Goal: Information Seeking & Learning: Learn about a topic

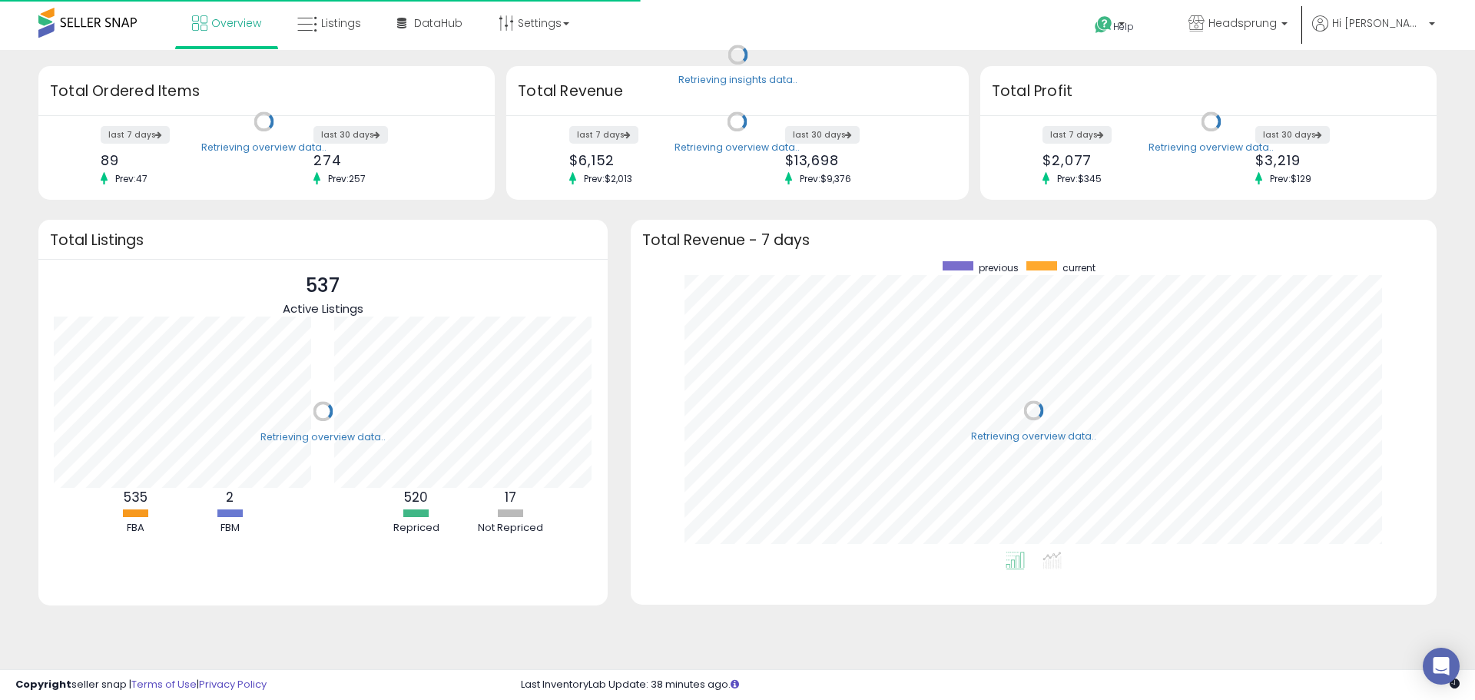
scroll to position [290, 775]
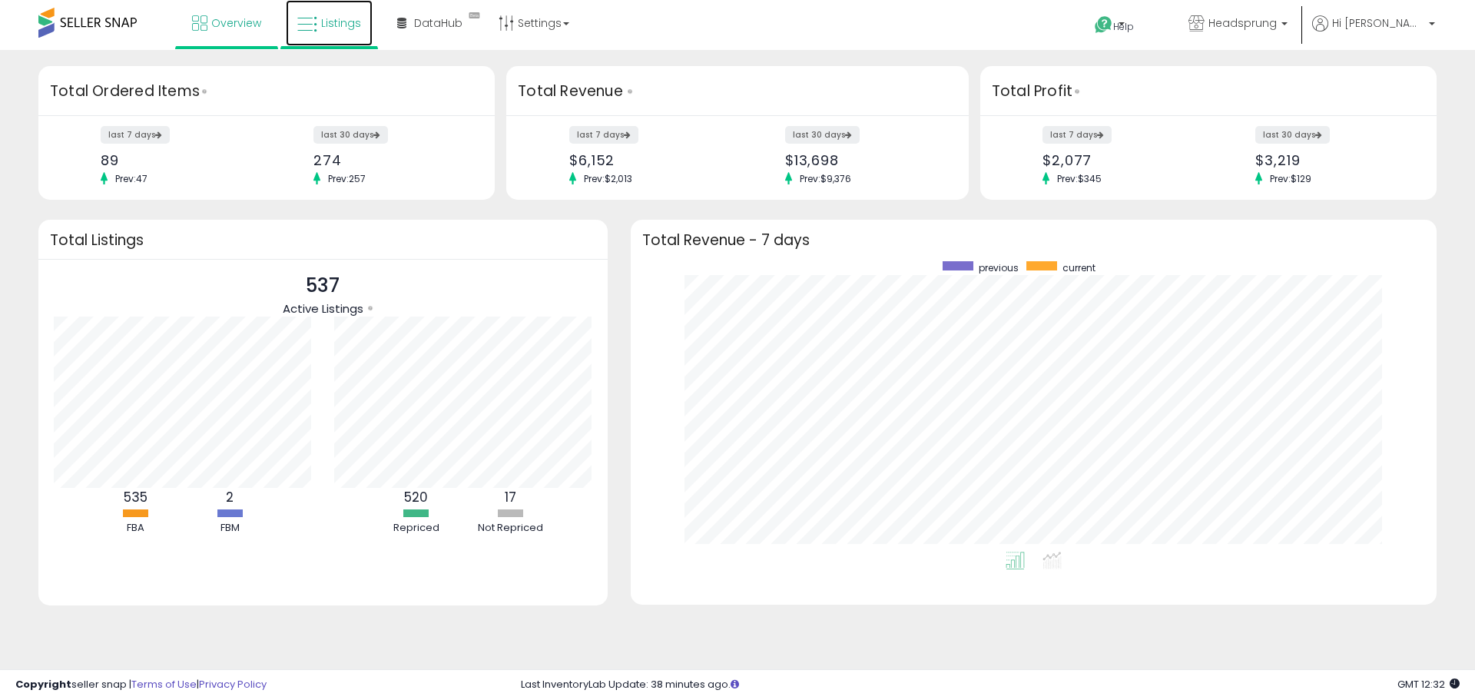
click at [323, 20] on span "Listings" at bounding box center [341, 22] width 40 height 15
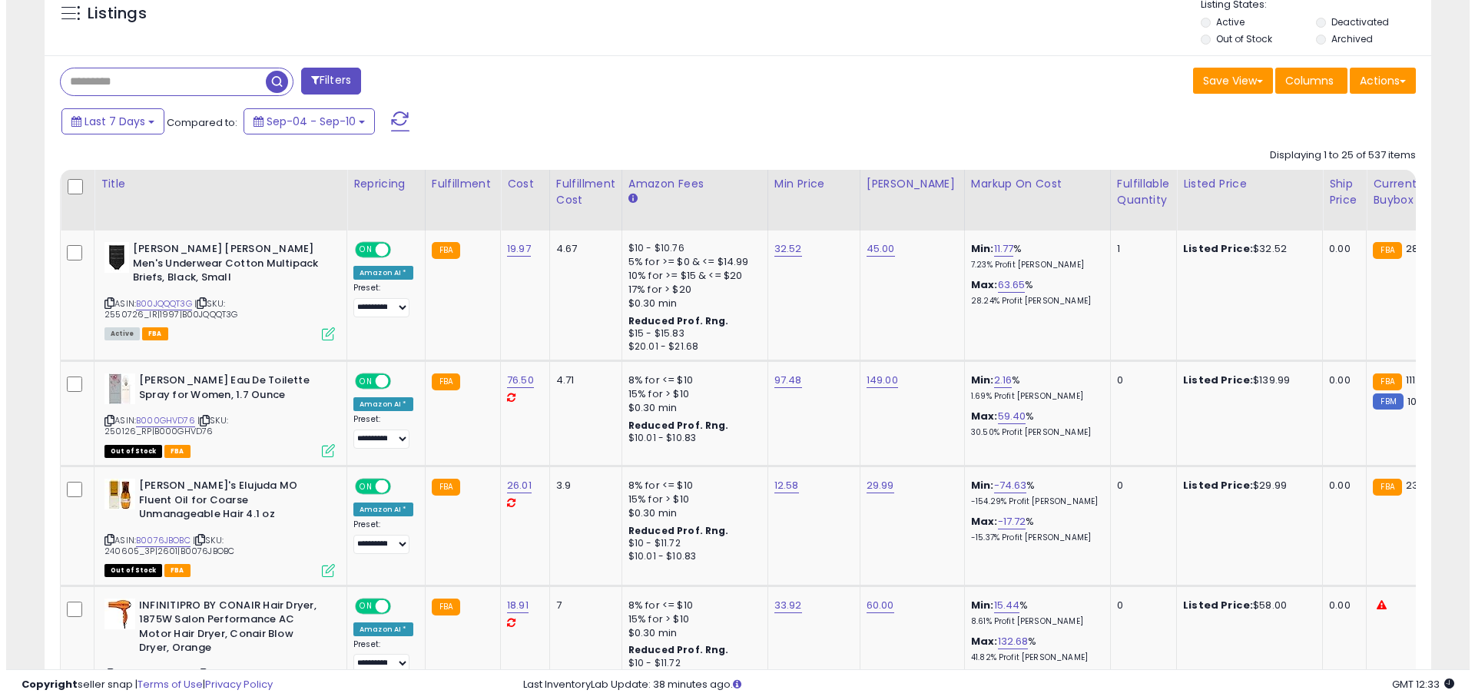
scroll to position [154, 0]
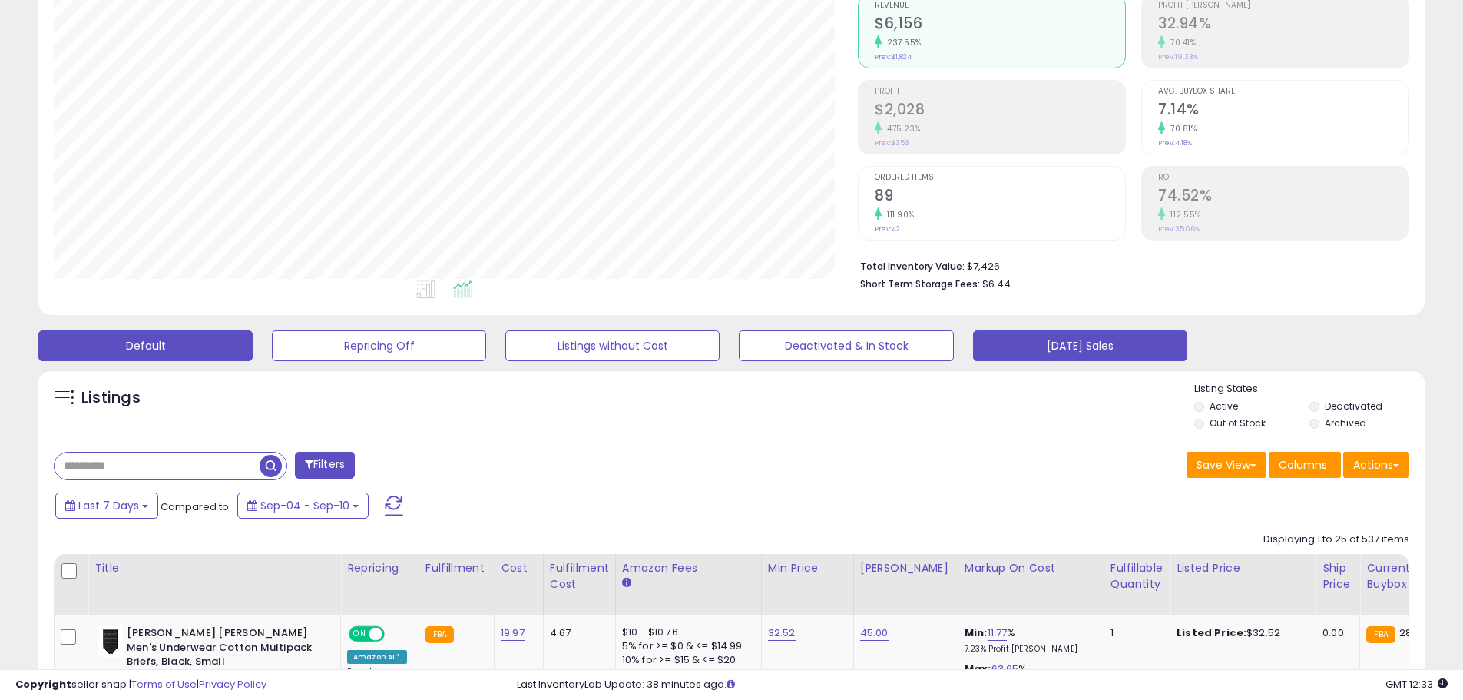
click at [1087, 335] on button "[DATE] Sales" at bounding box center [1080, 345] width 214 height 31
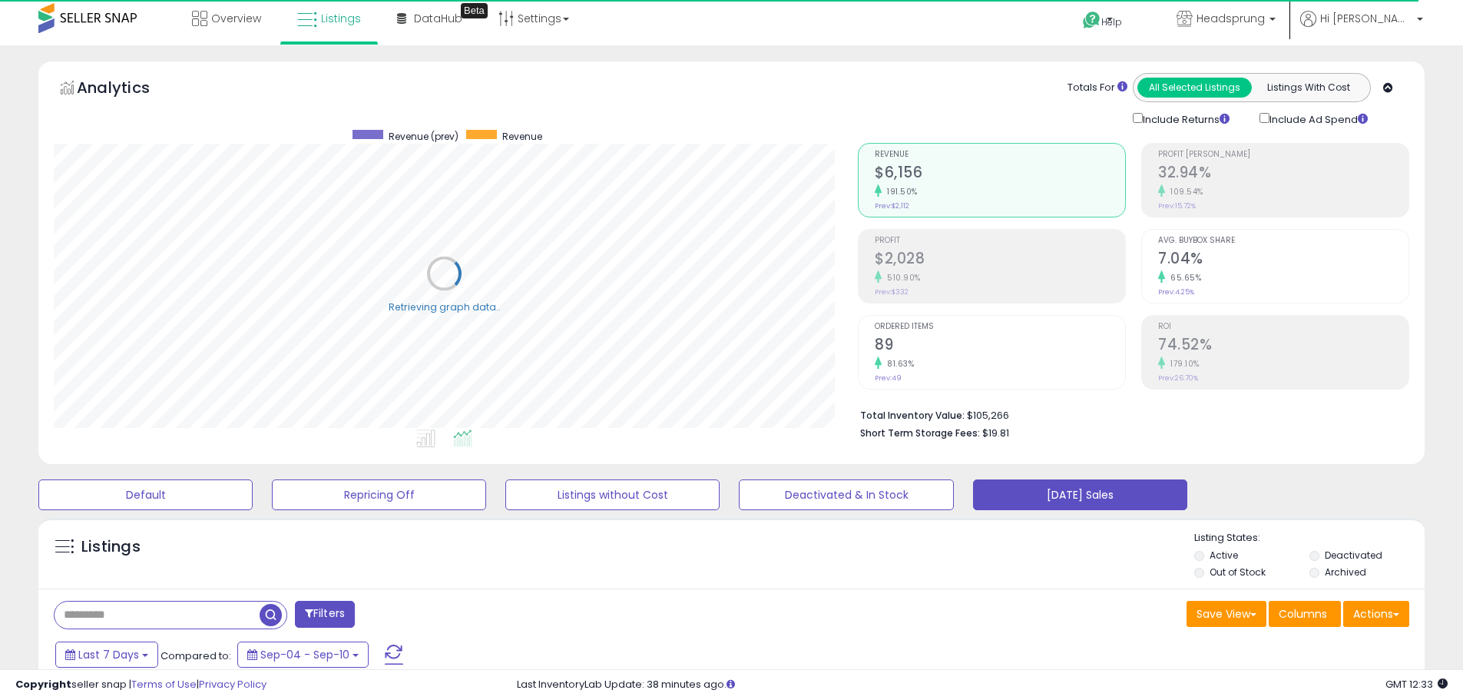
scroll to position [0, 0]
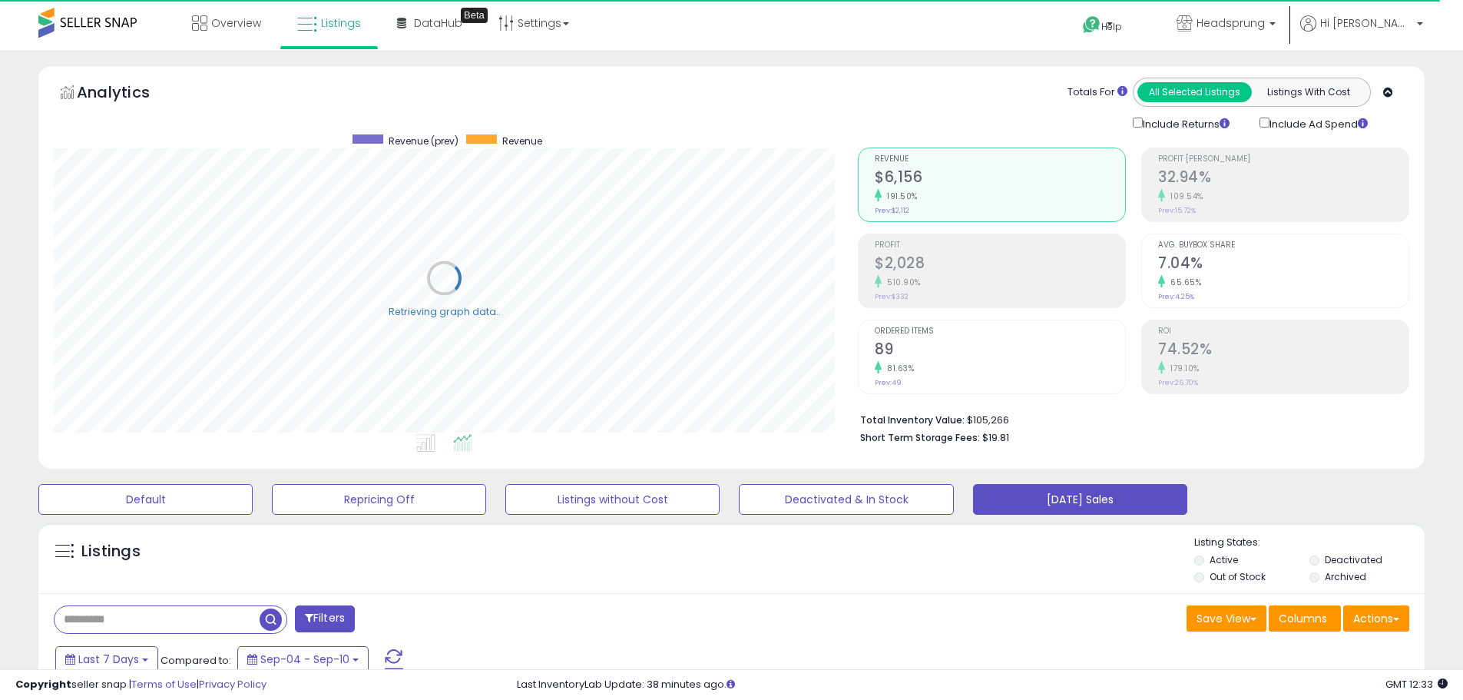
click at [1131, 124] on div "Include Returns" at bounding box center [1184, 123] width 127 height 18
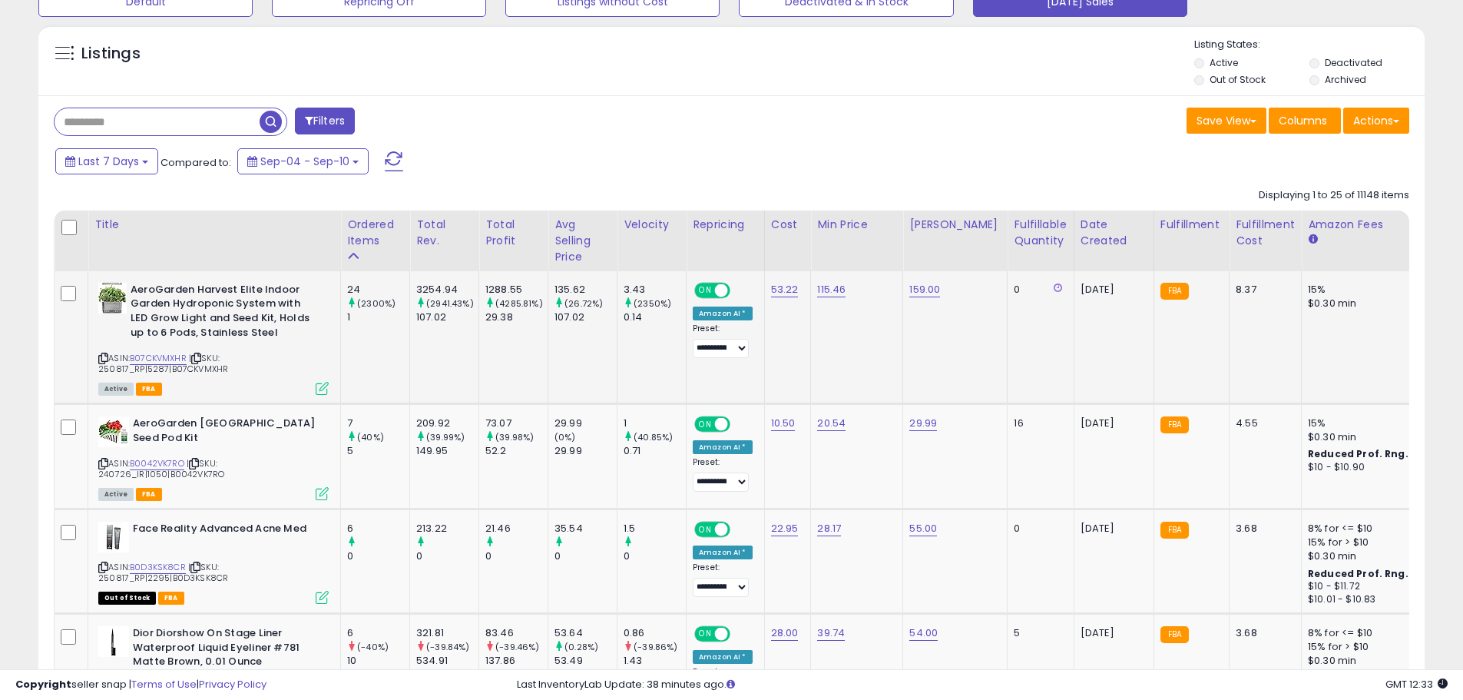
scroll to position [691, 0]
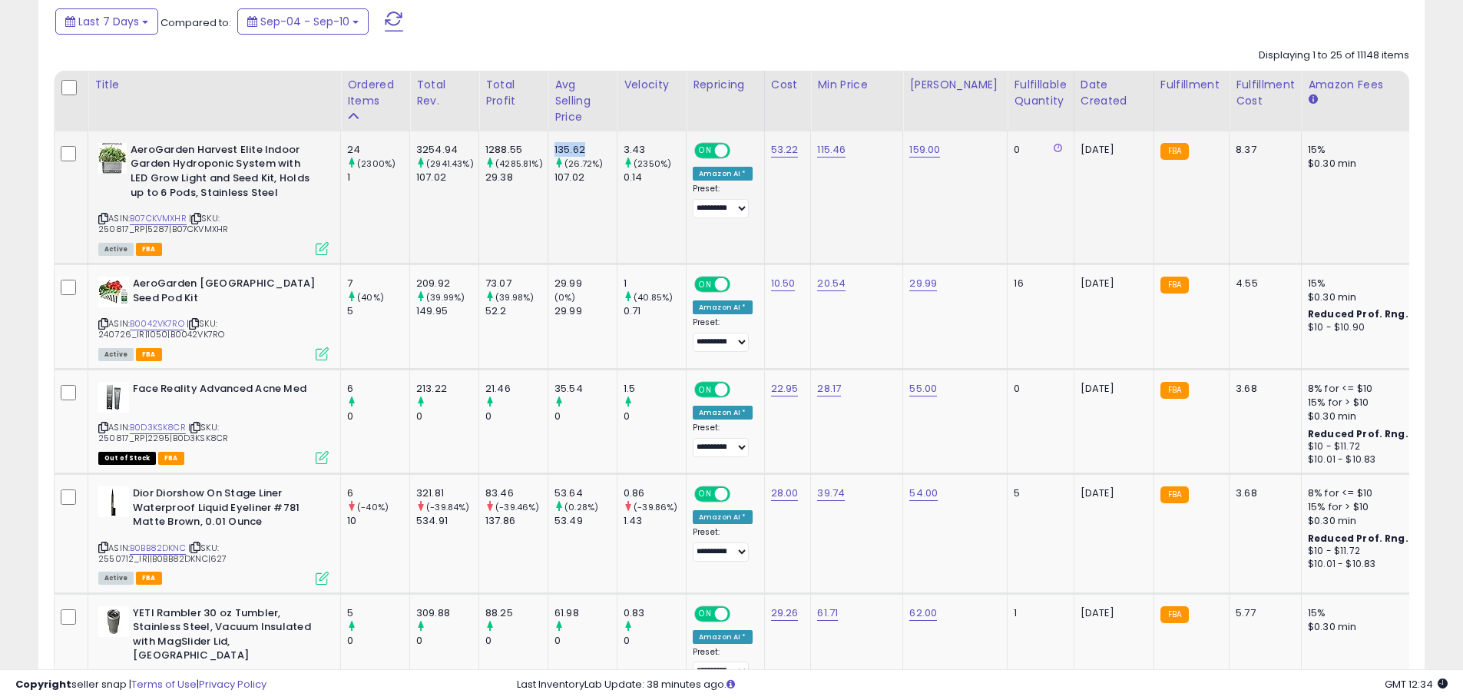
drag, startPoint x: 594, startPoint y: 147, endPoint x: 548, endPoint y: 147, distance: 46.8
click at [548, 147] on td "135.62 (26.72%) 107.02" at bounding box center [582, 197] width 69 height 133
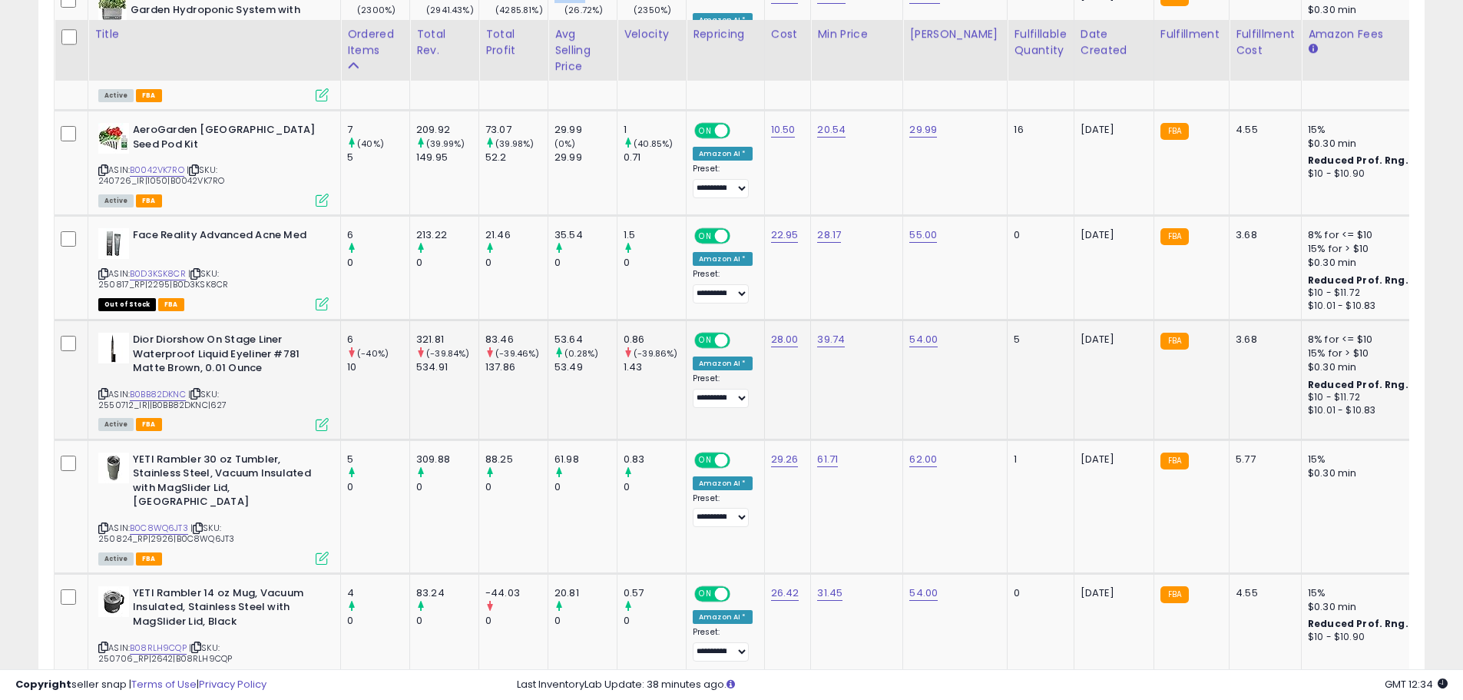
scroll to position [922, 0]
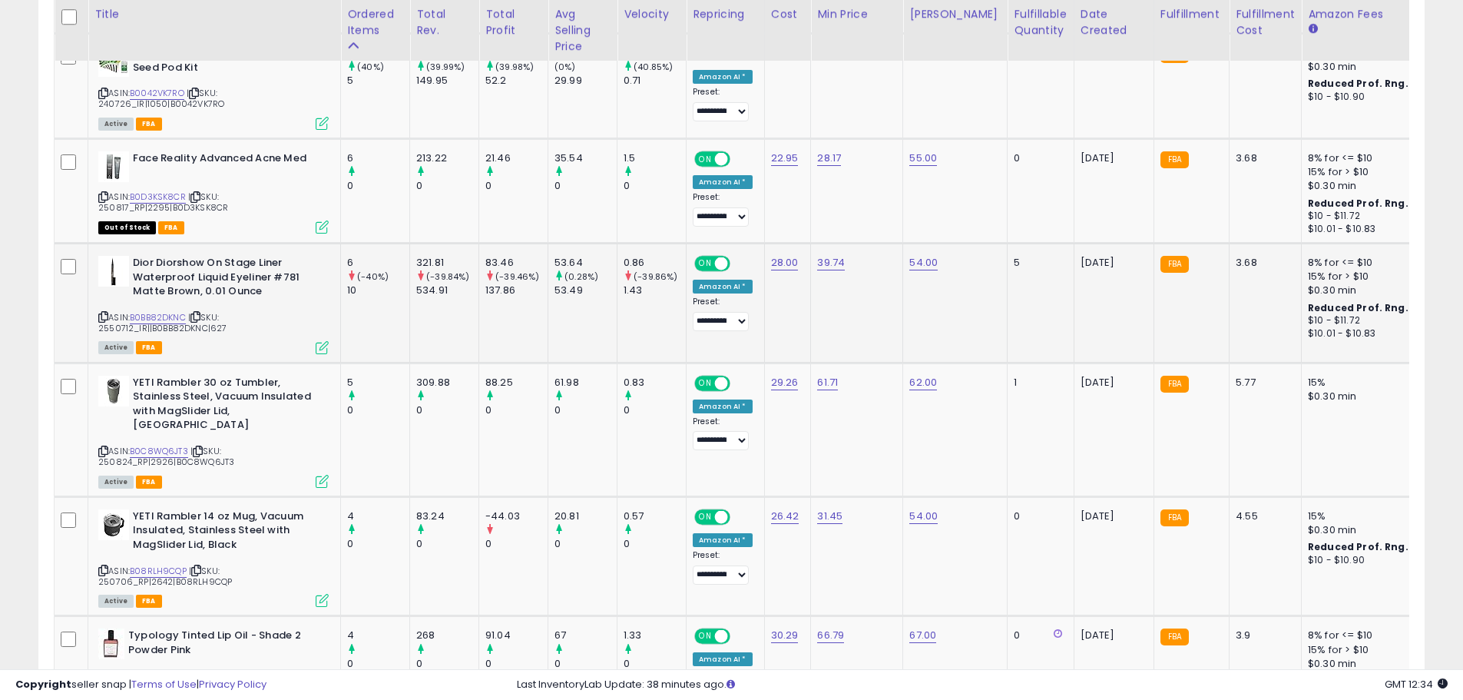
click at [101, 317] on icon at bounding box center [103, 317] width 10 height 8
click at [164, 313] on link "B0BB82DKNC" at bounding box center [158, 317] width 56 height 13
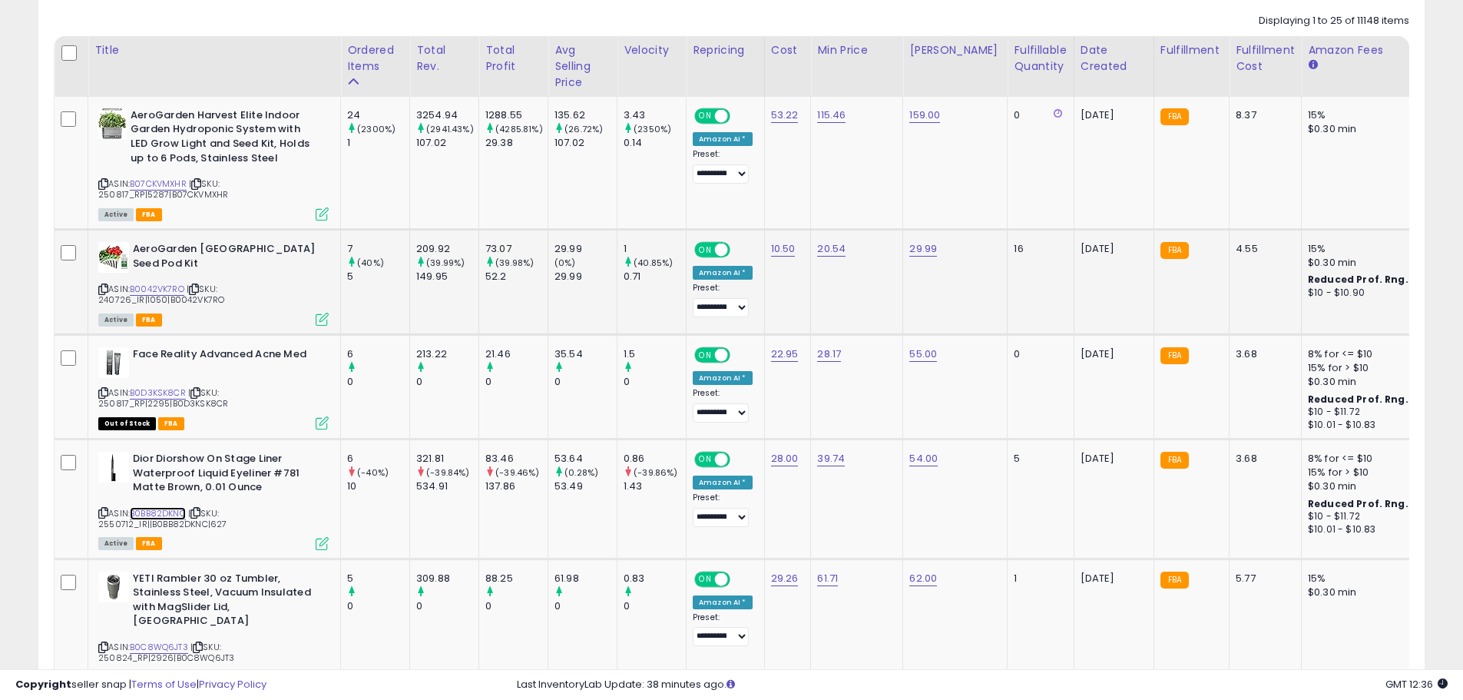
scroll to position [691, 0]
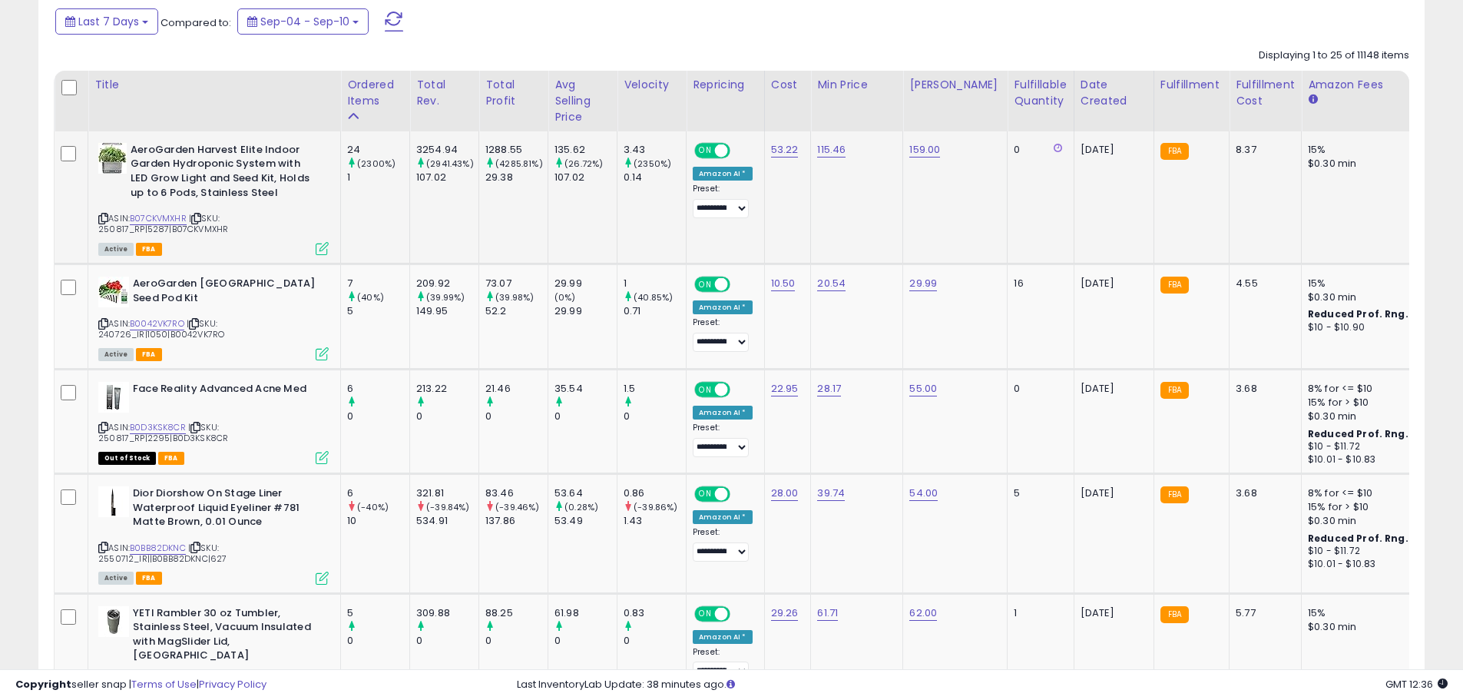
click at [1054, 147] on icon at bounding box center [1058, 148] width 8 height 10
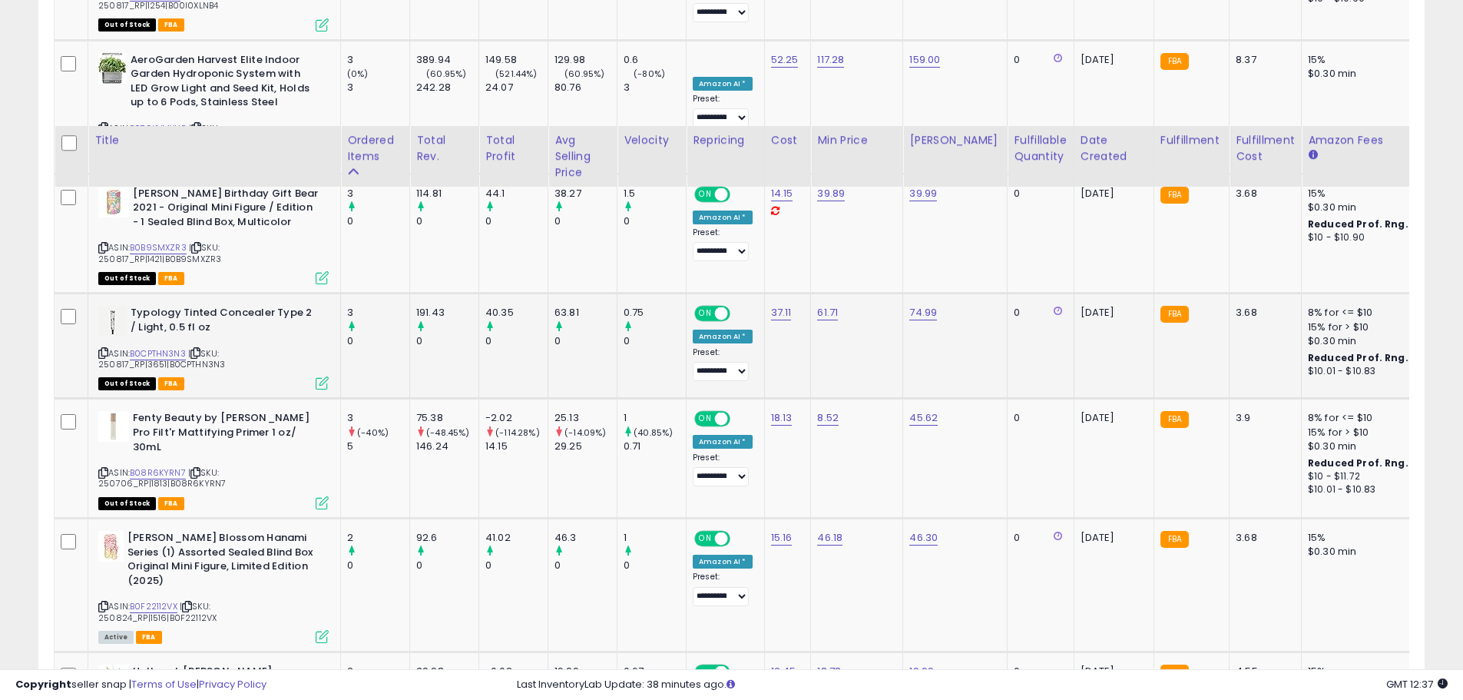
scroll to position [1920, 0]
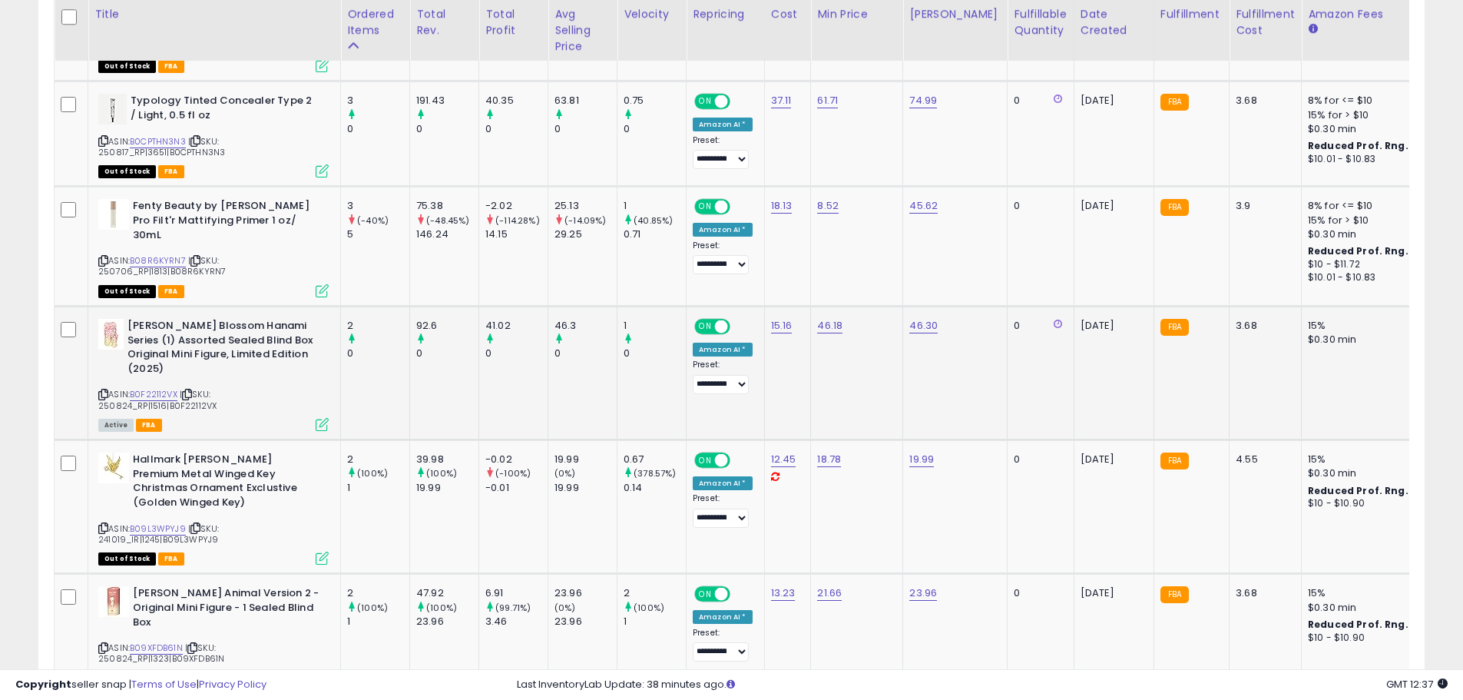
click at [431, 319] on div "92.6" at bounding box center [447, 326] width 62 height 14
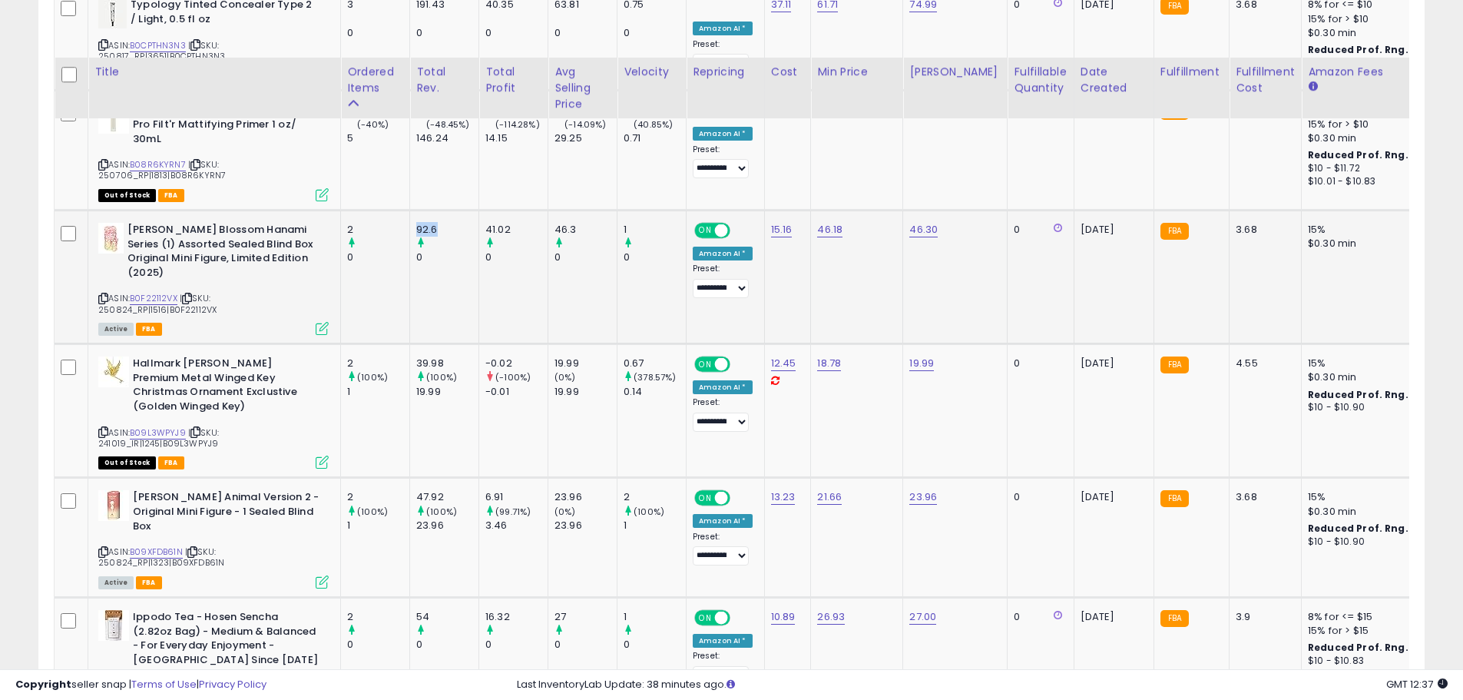
scroll to position [2074, 0]
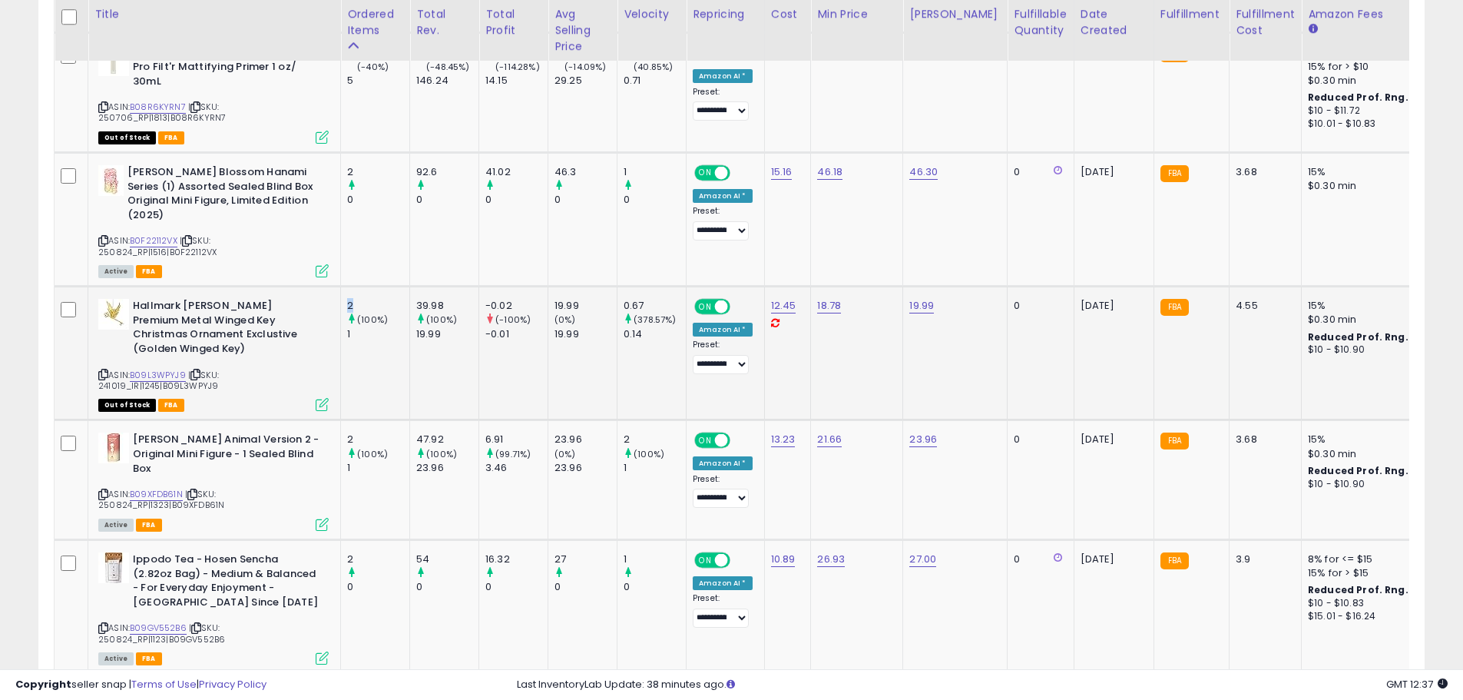
drag, startPoint x: 357, startPoint y: 276, endPoint x: 346, endPoint y: 276, distance: 10.8
click at [346, 286] on td "2 (100%) 1" at bounding box center [375, 353] width 69 height 134
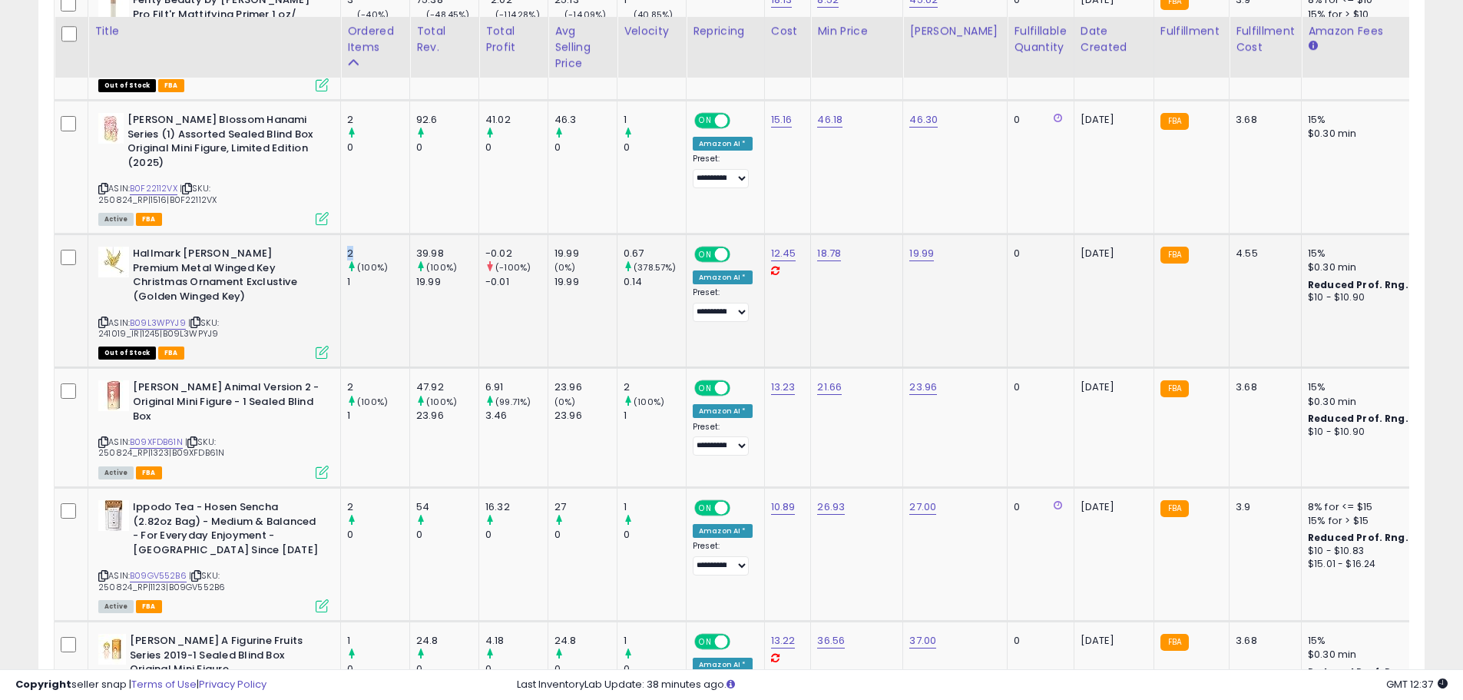
scroll to position [2150, 0]
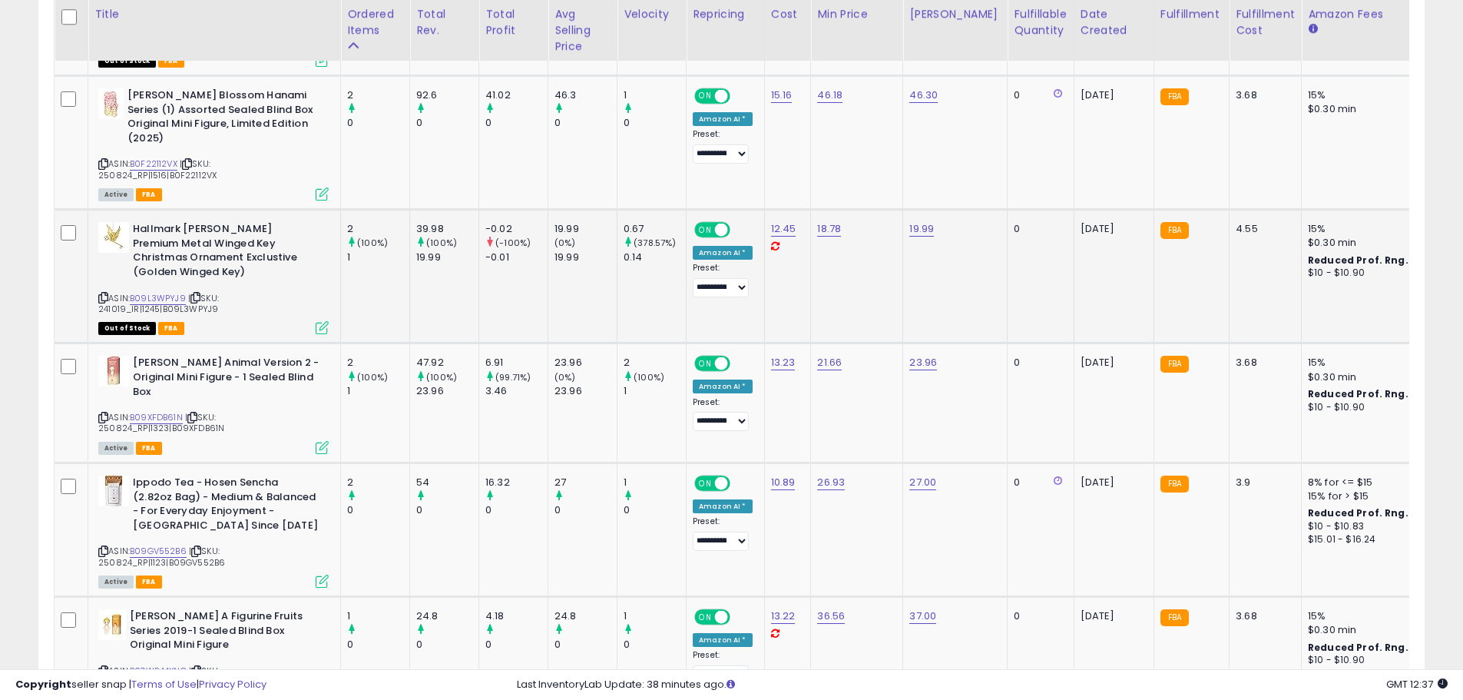
click at [104, 293] on icon at bounding box center [103, 297] width 10 height 8
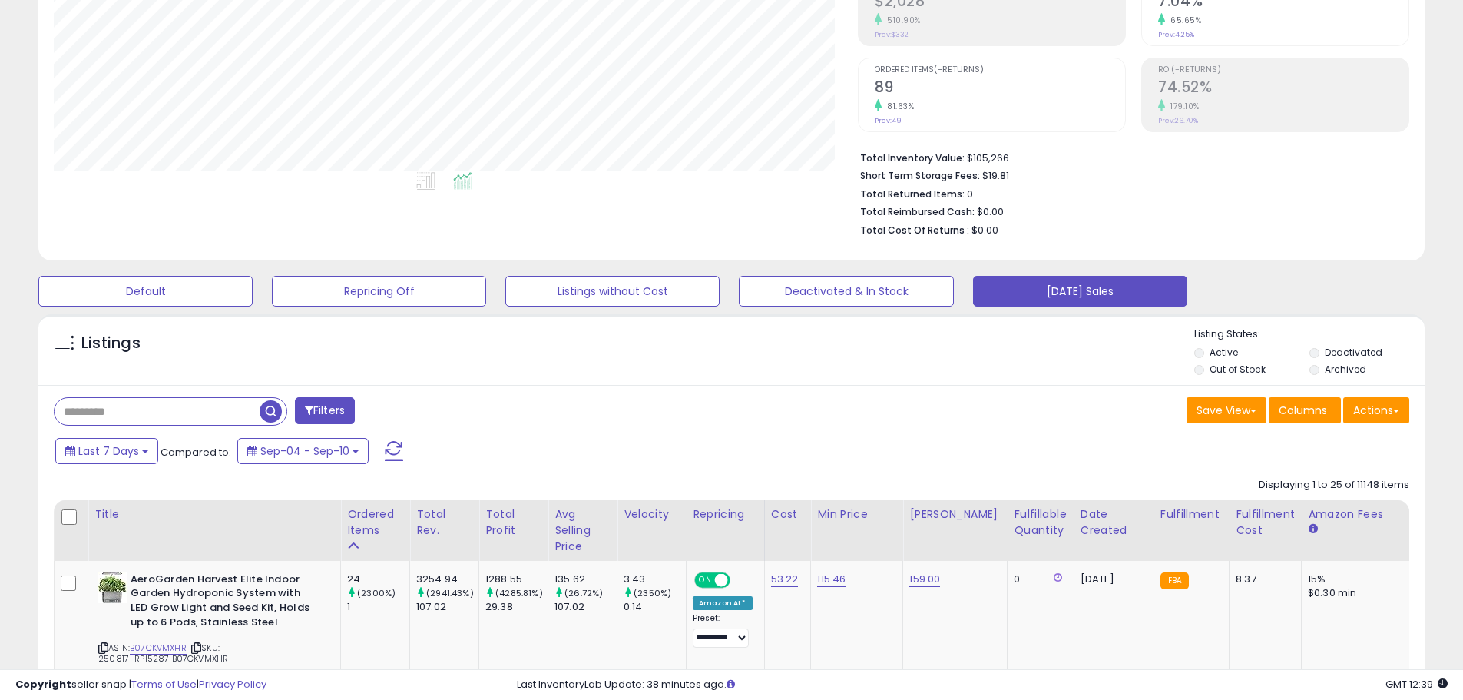
scroll to position [0, 0]
